Goal: Find contact information: Find contact information

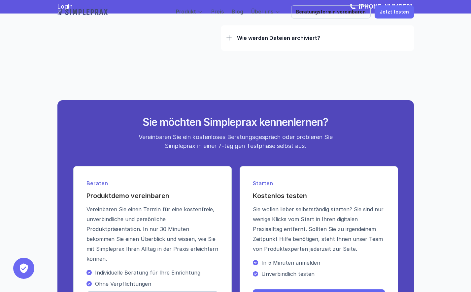
scroll to position [2054, 0]
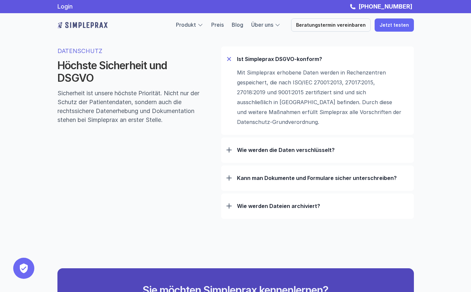
click at [275, 210] on p "Wie werden Dateien archiviert?" at bounding box center [323, 206] width 172 height 7
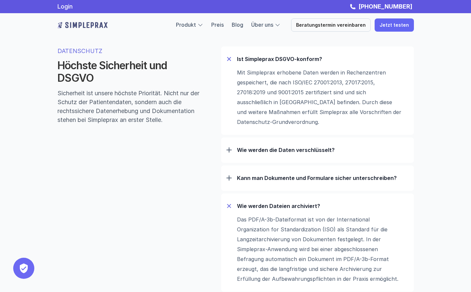
click at [275, 210] on p "Wie werden Dateien archiviert?" at bounding box center [323, 206] width 172 height 7
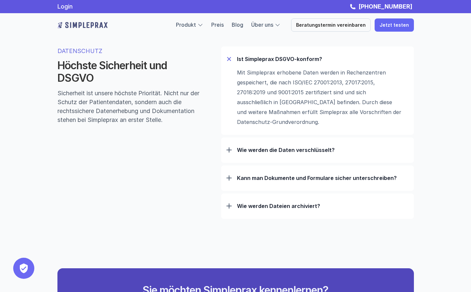
click at [279, 153] on p "Wie werden die Daten verschlüsselt?" at bounding box center [323, 150] width 172 height 7
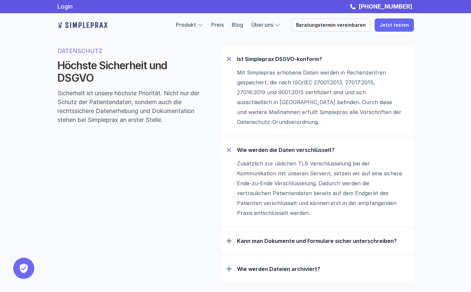
click at [285, 149] on div "Wie werden die Daten verschlüsselt?" at bounding box center [317, 150] width 182 height 17
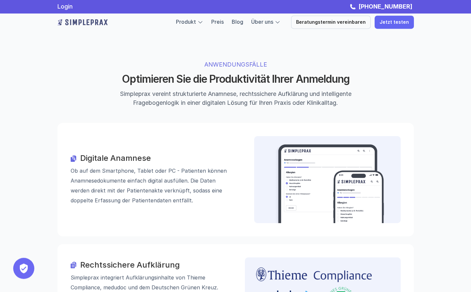
scroll to position [0, 0]
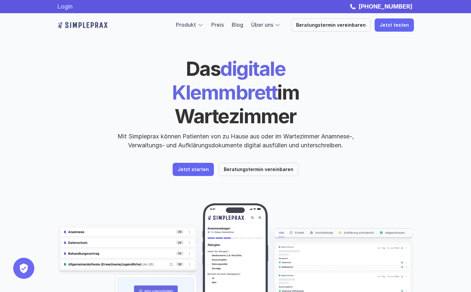
click at [65, 6] on link "Login" at bounding box center [64, 6] width 15 height 7
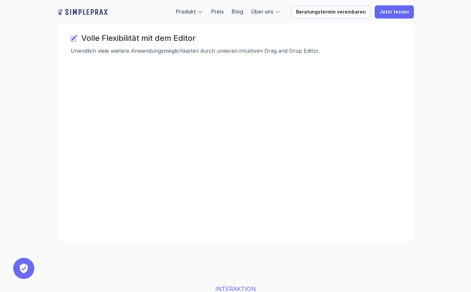
scroll to position [1279, 0]
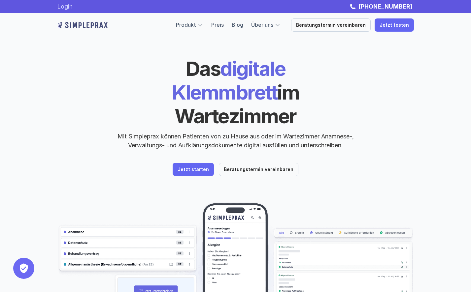
click at [68, 6] on link "Login" at bounding box center [64, 6] width 15 height 7
click at [67, 5] on link "Login" at bounding box center [64, 6] width 15 height 7
click at [243, 23] on link "Blog" at bounding box center [238, 24] width 12 height 7
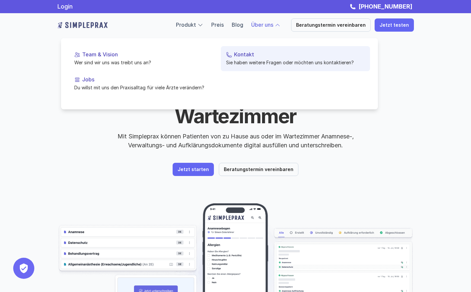
click at [246, 54] on p "Kontakt" at bounding box center [299, 54] width 131 height 6
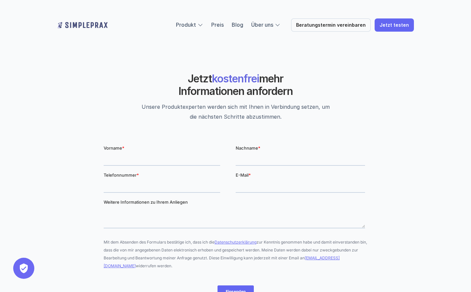
scroll to position [135, 0]
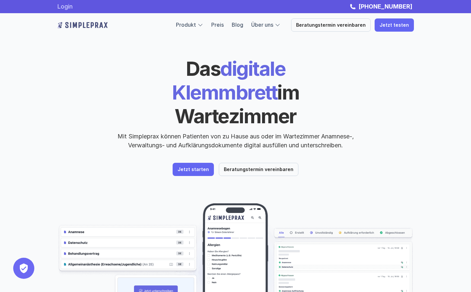
click at [66, 9] on link "Login" at bounding box center [64, 6] width 15 height 7
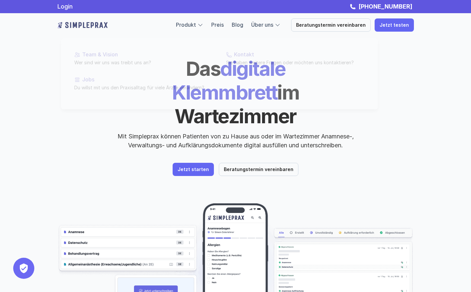
click at [388, 93] on div "Das digitale Klemmbrett im Wartezimmer Mit Simpleprax können Patienten von zu H…" at bounding box center [235, 103] width 357 height 93
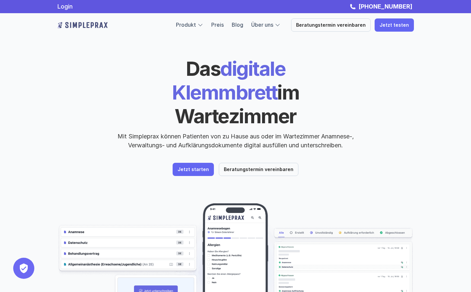
click at [388, 93] on div "Das digitale Klemmbrett im Wartezimmer Mit Simpleprax können Patienten von zu H…" at bounding box center [235, 103] width 357 height 93
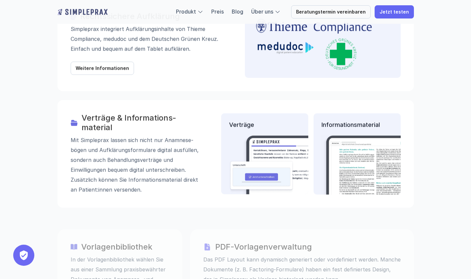
scroll to position [2394, 0]
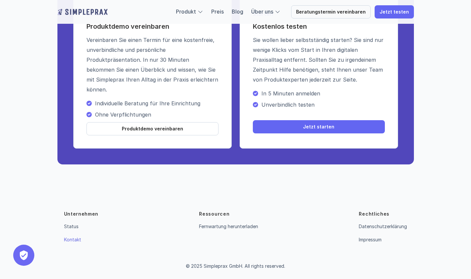
click at [71, 238] on link "Kontakt" at bounding box center [72, 240] width 17 height 6
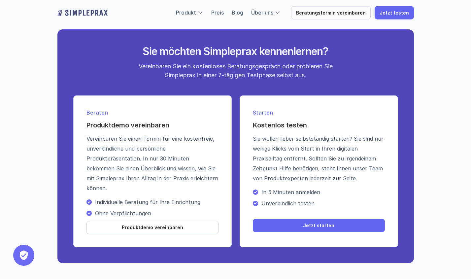
scroll to position [2394, 0]
